Goal: Check status: Check status

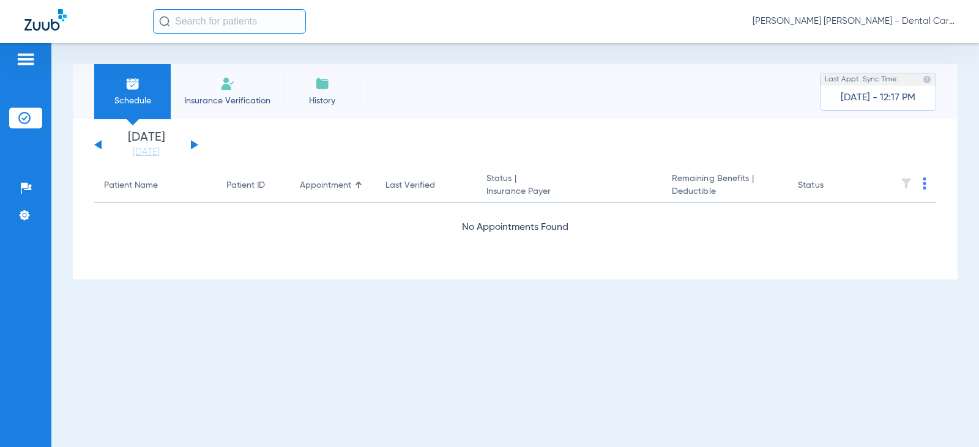
click at [191, 144] on button at bounding box center [194, 144] width 7 height 9
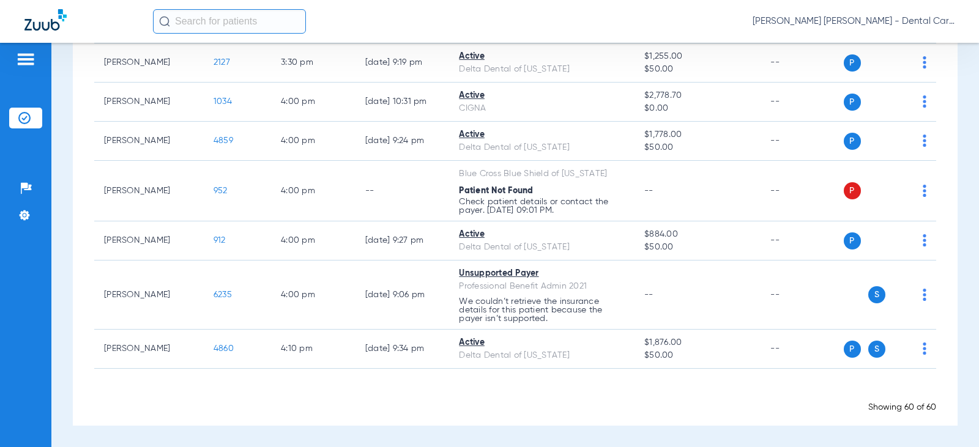
scroll to position [2128, 0]
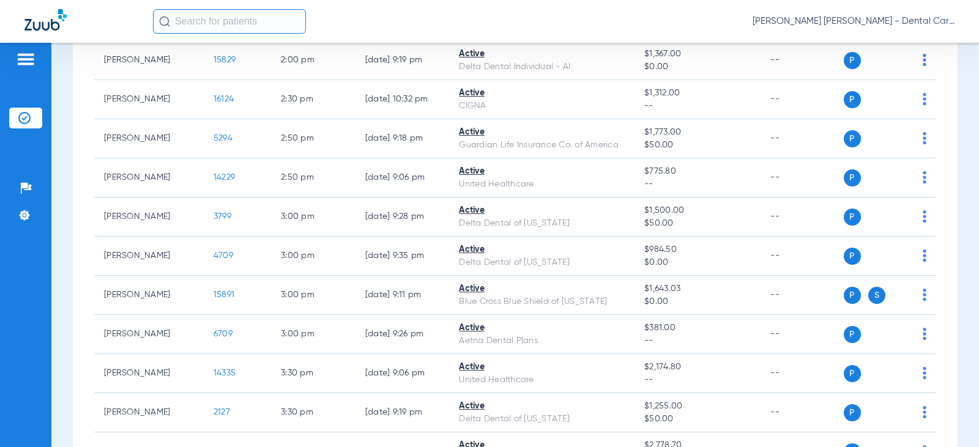
click at [255, 21] on input "text" at bounding box center [229, 21] width 153 height 24
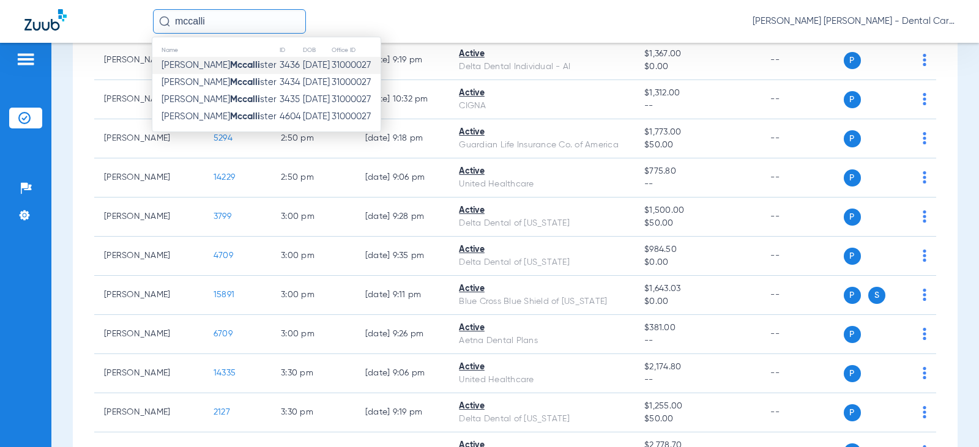
type input "mccalli"
click at [230, 69] on strong "Mccalli" at bounding box center [245, 65] width 30 height 9
